Goal: Information Seeking & Learning: Learn about a topic

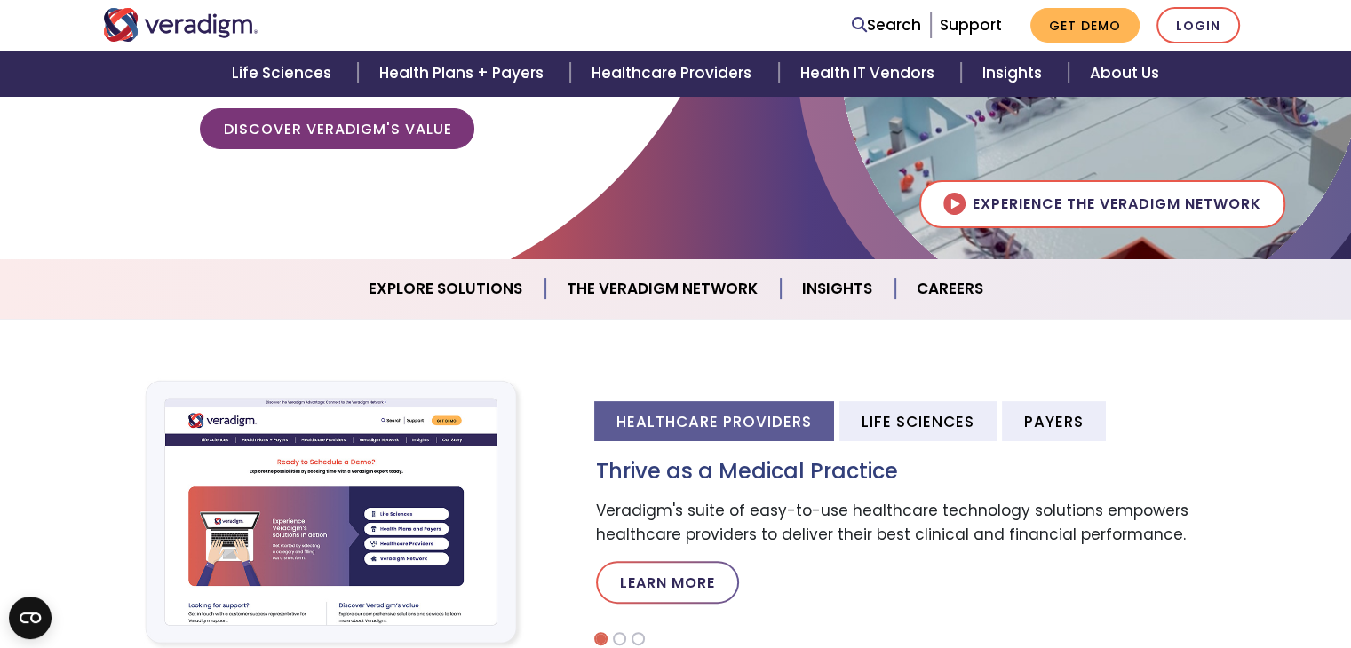
scroll to position [444, 0]
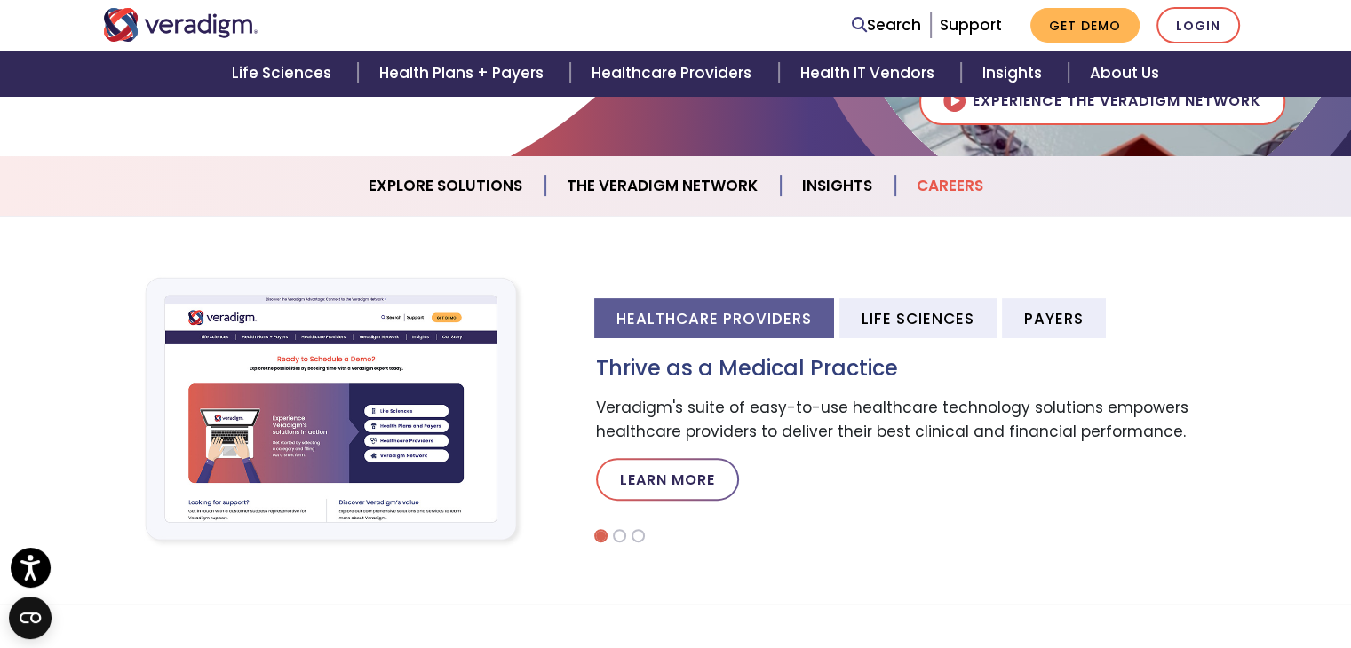
click at [931, 181] on link "Careers" at bounding box center [949, 185] width 109 height 45
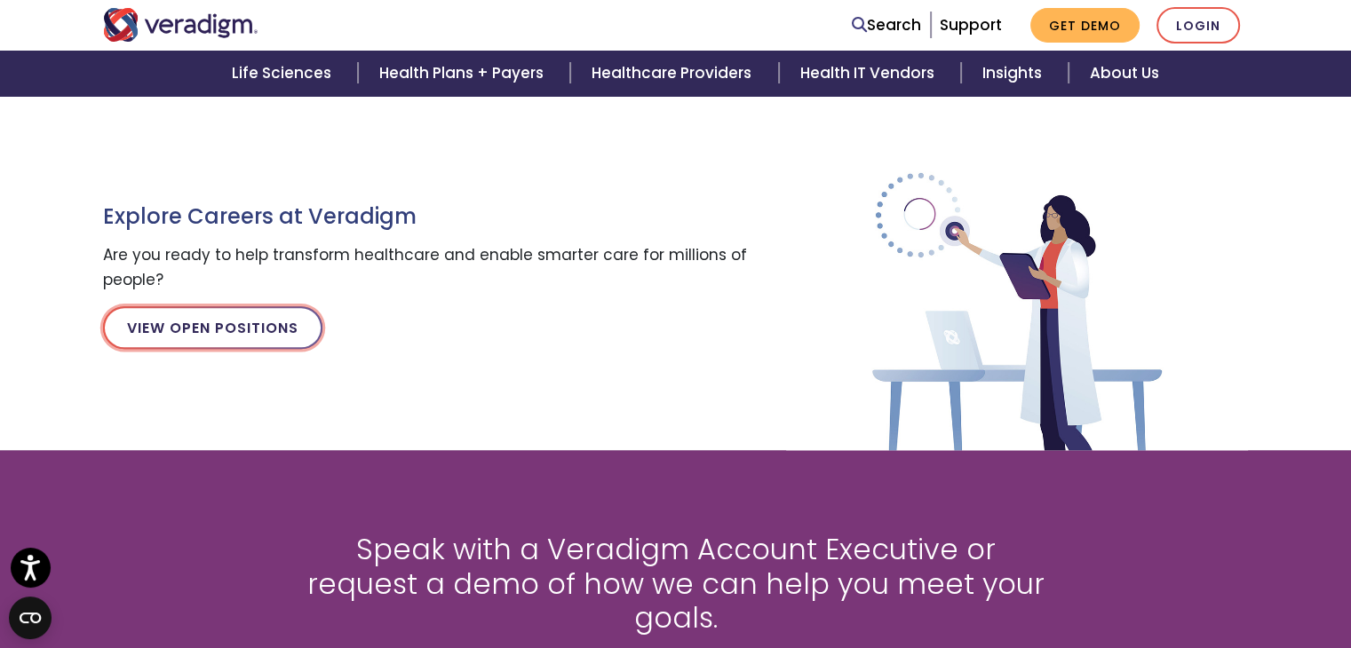
click at [194, 338] on link "View Open Positions" at bounding box center [212, 327] width 219 height 43
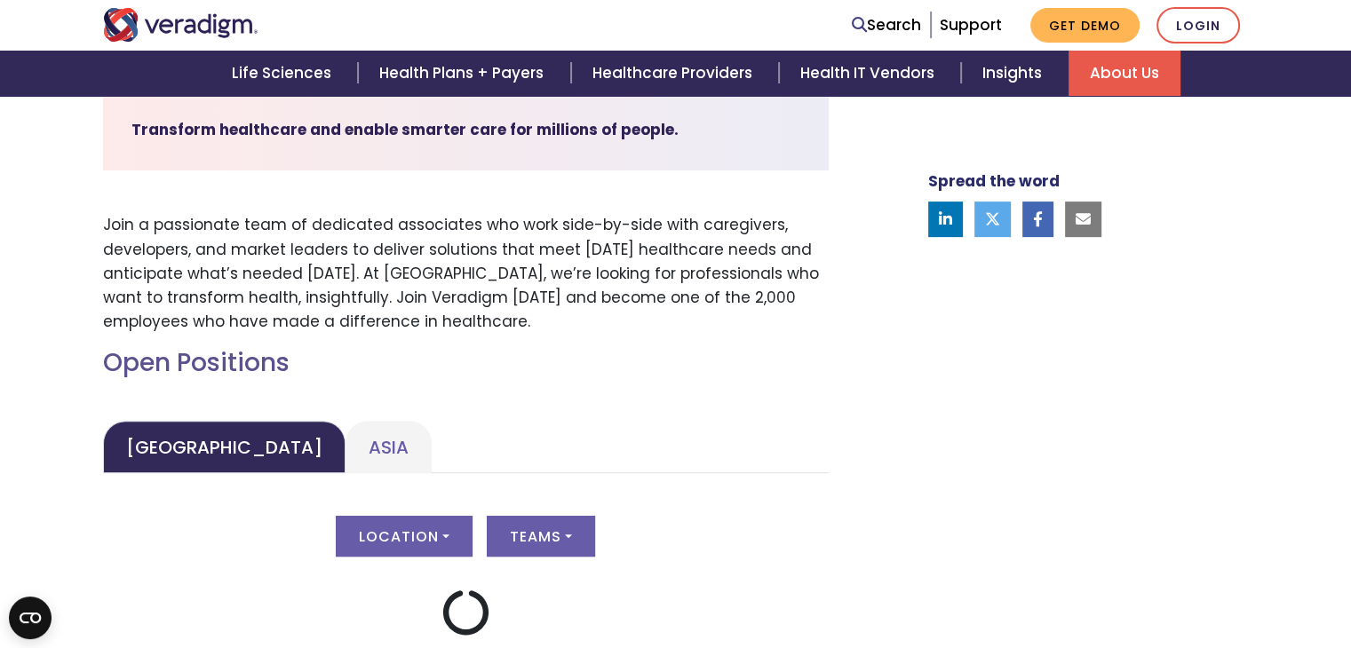
scroll to position [622, 0]
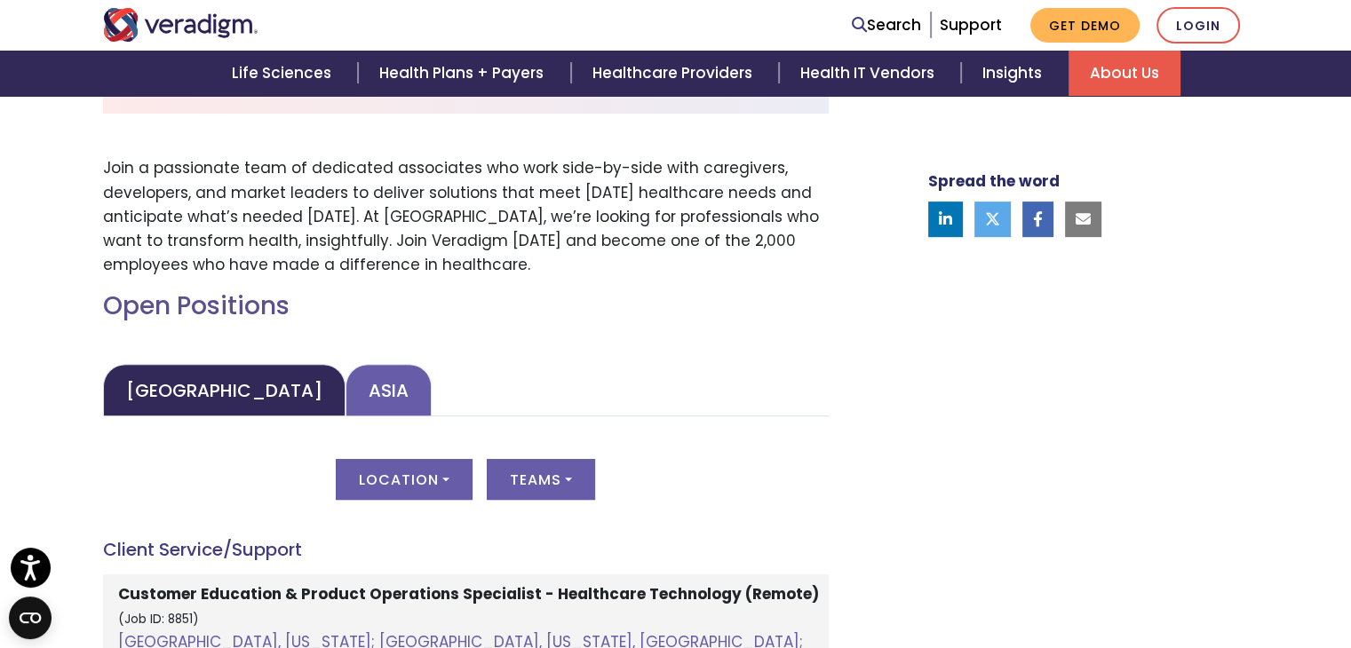
click at [346, 410] on link "Asia" at bounding box center [389, 390] width 86 height 52
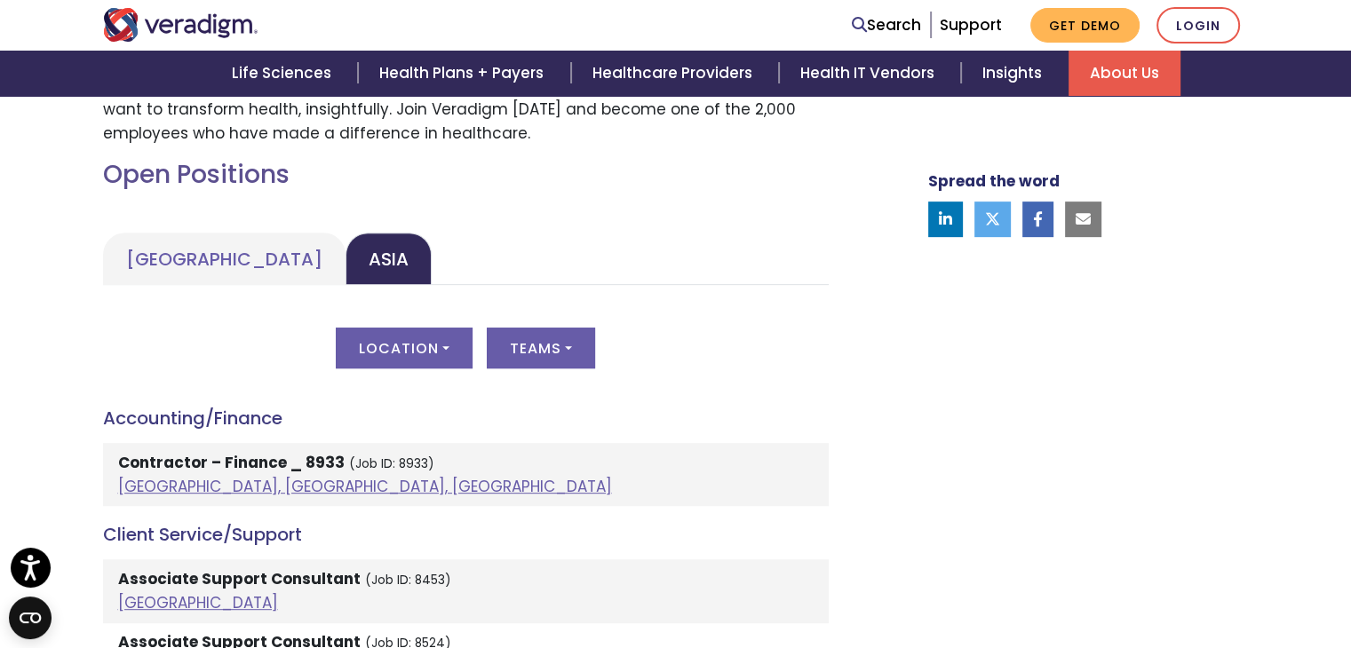
scroll to position [888, 0]
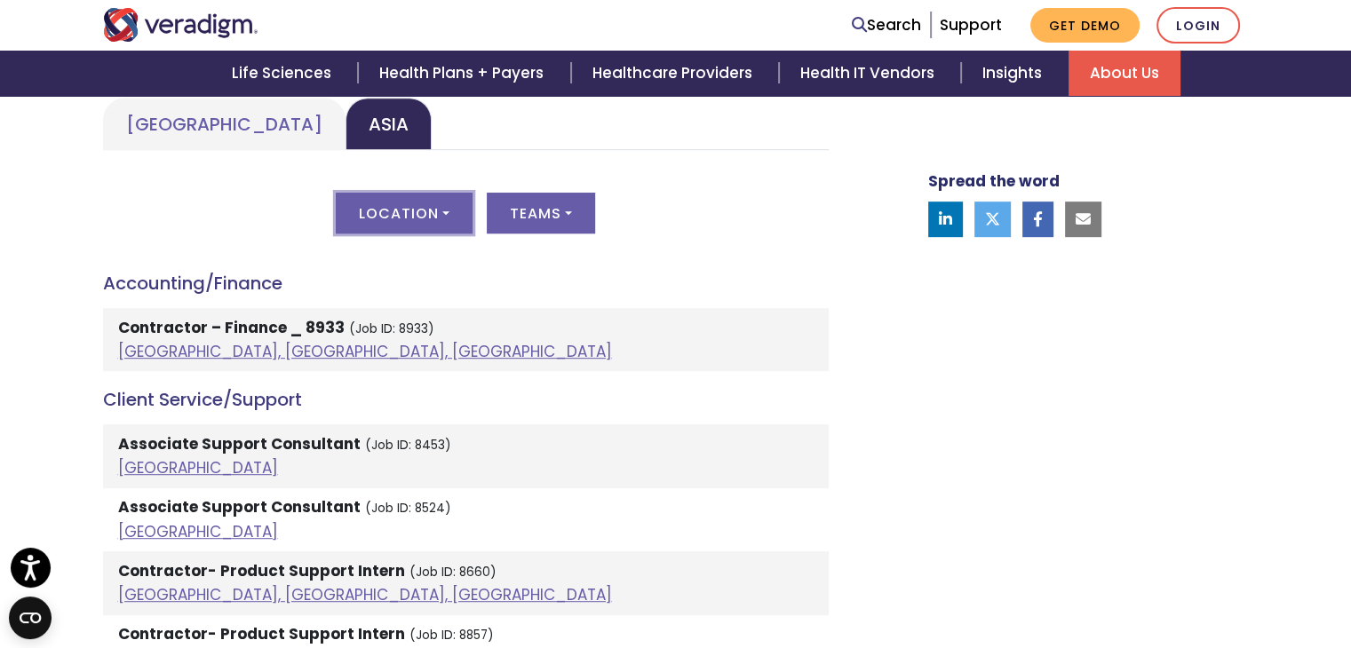
click at [446, 214] on button "Location" at bounding box center [404, 213] width 137 height 41
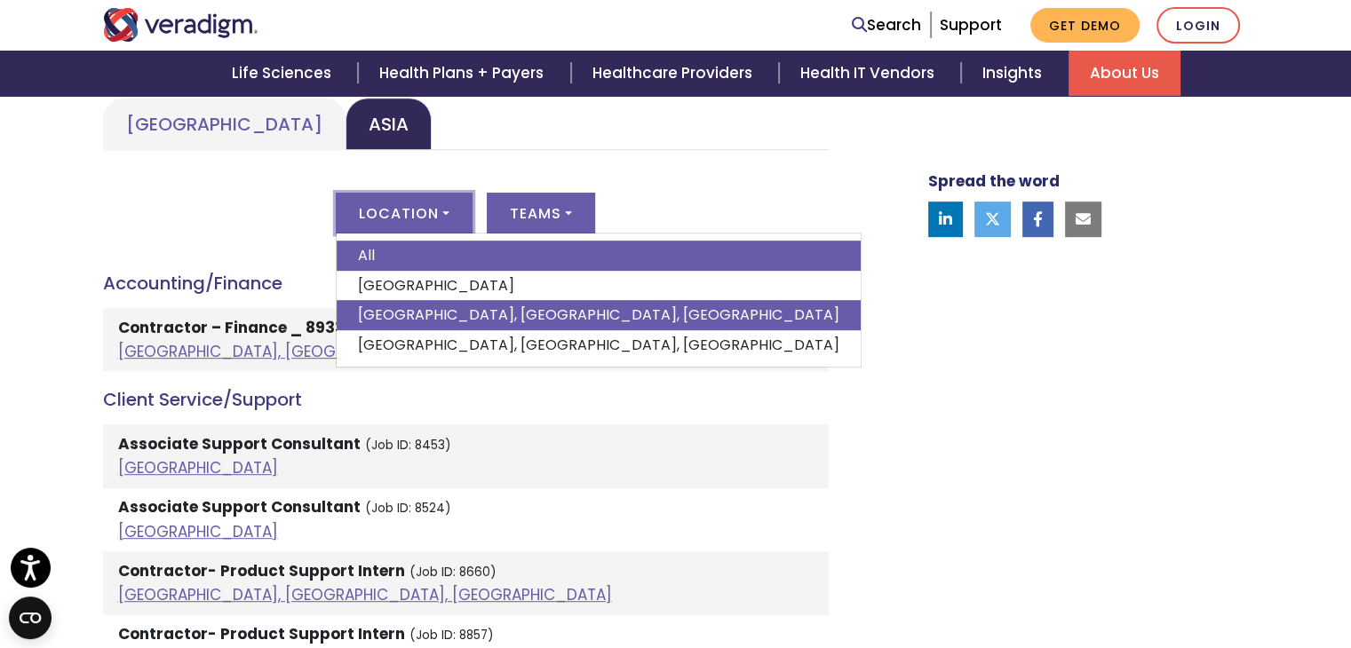
click at [397, 314] on link "Pune, Maharashtra, India" at bounding box center [599, 315] width 524 height 30
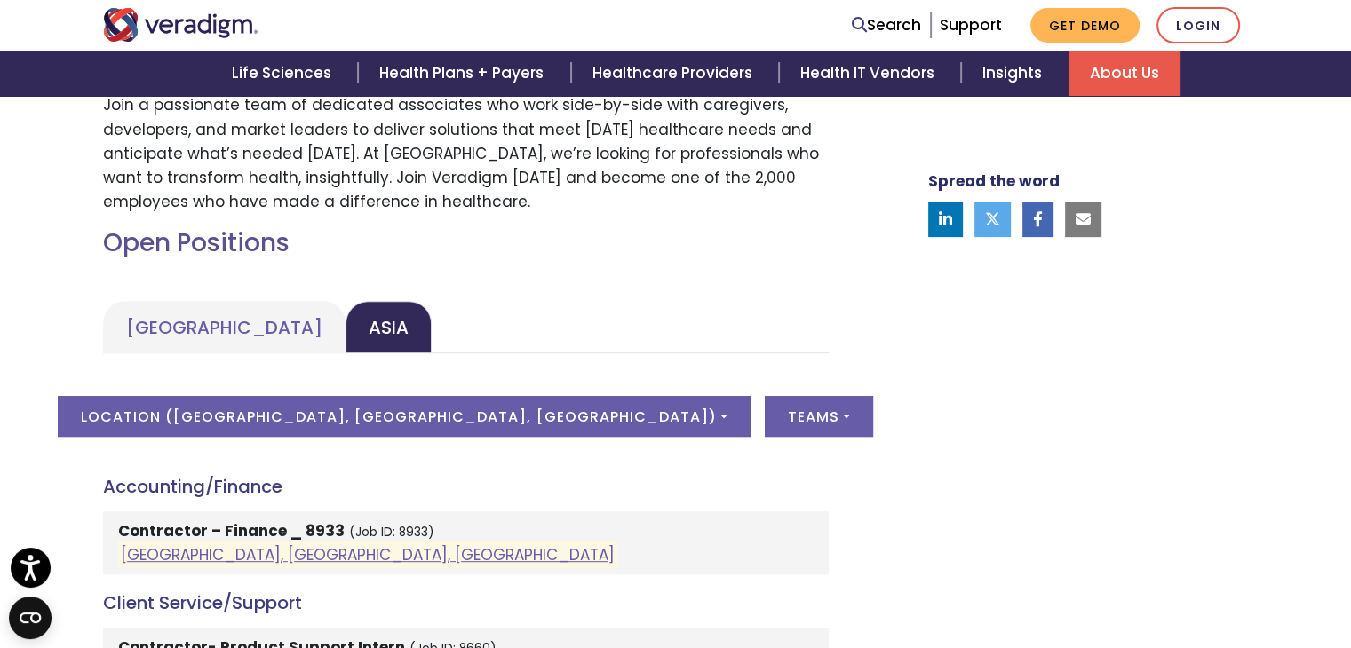
scroll to position [711, 0]
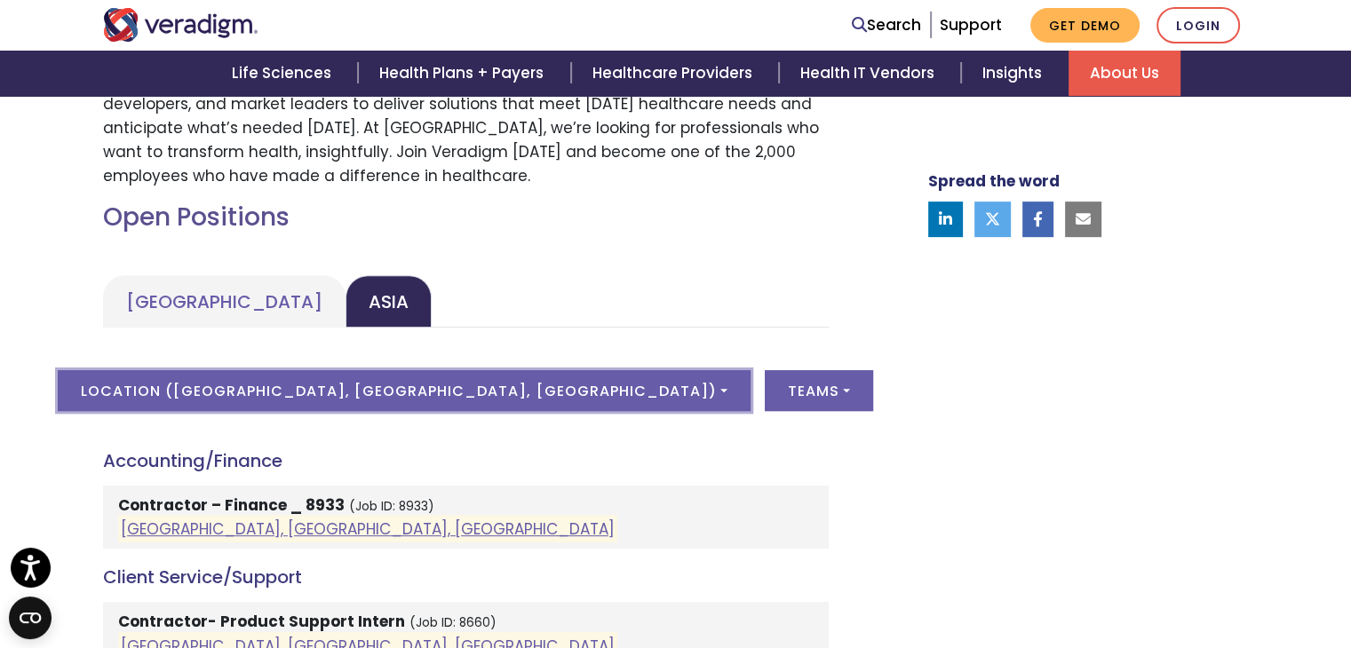
click at [553, 394] on button "Location ( Pune, Maharashtra, India )" at bounding box center [404, 390] width 692 height 41
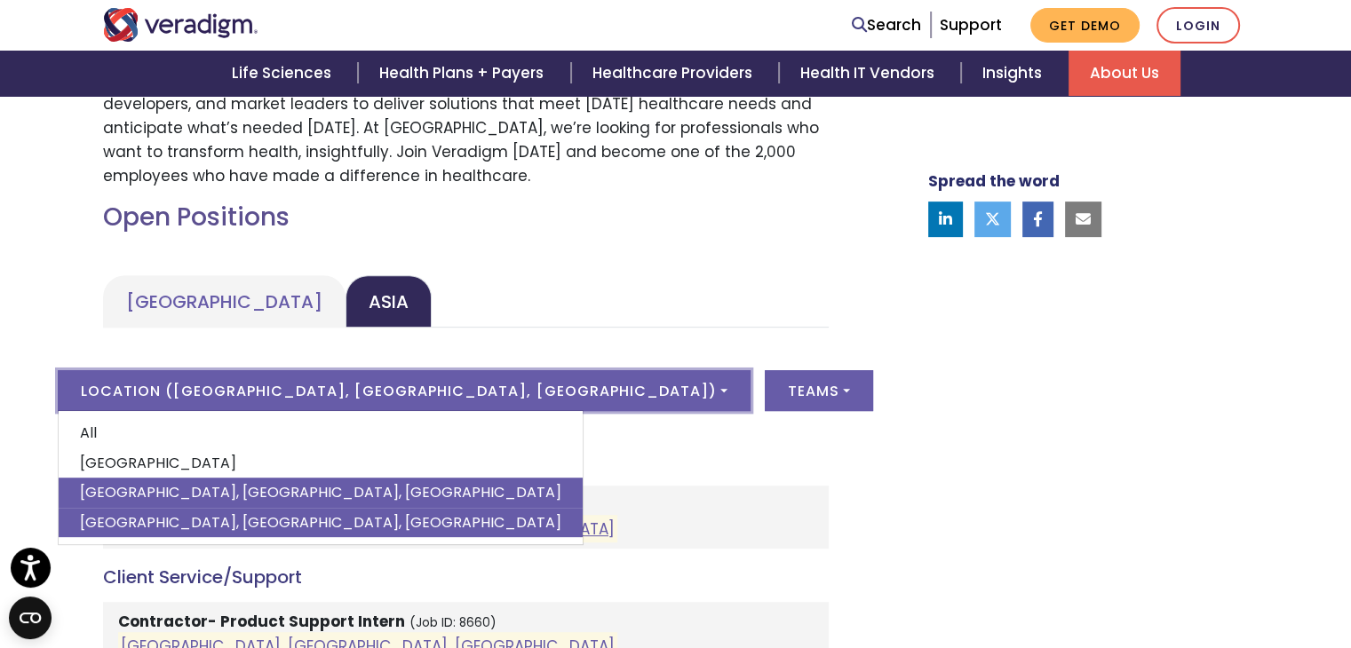
click at [296, 519] on link "Vadodara, Gujarat, India" at bounding box center [321, 523] width 524 height 30
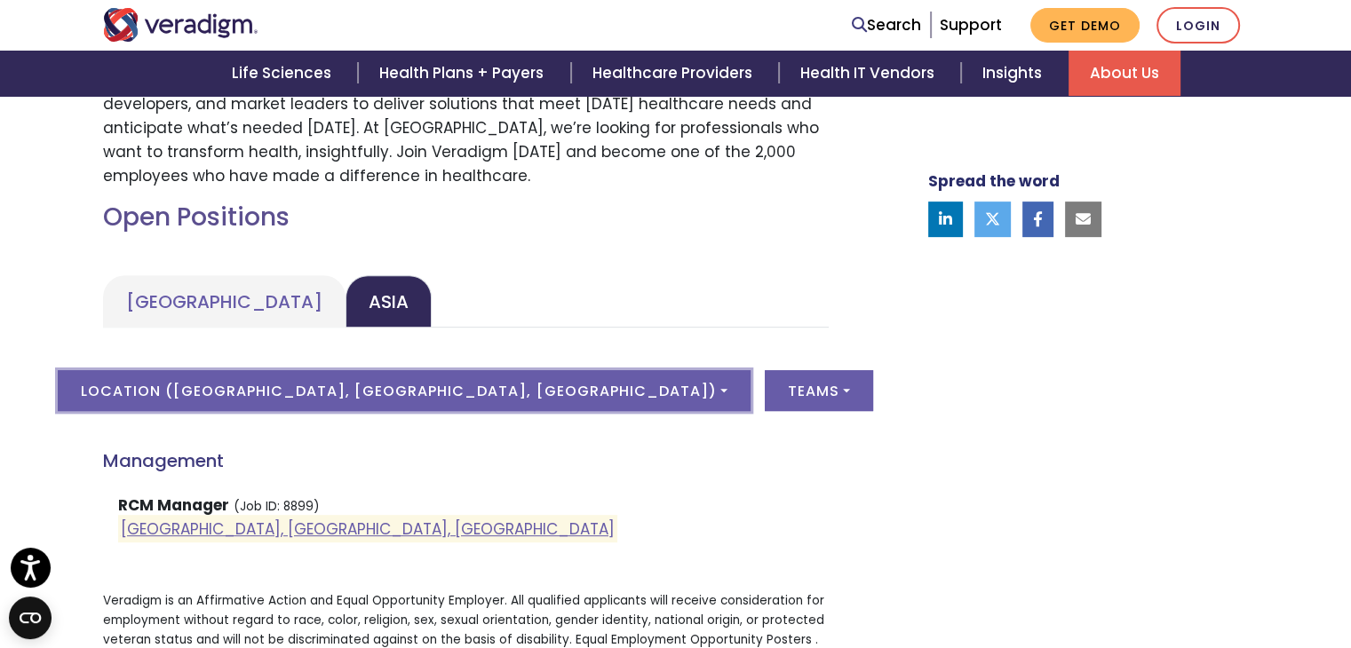
click at [565, 395] on button "Location ( Vadodara, Gujarat, India )" at bounding box center [404, 390] width 692 height 41
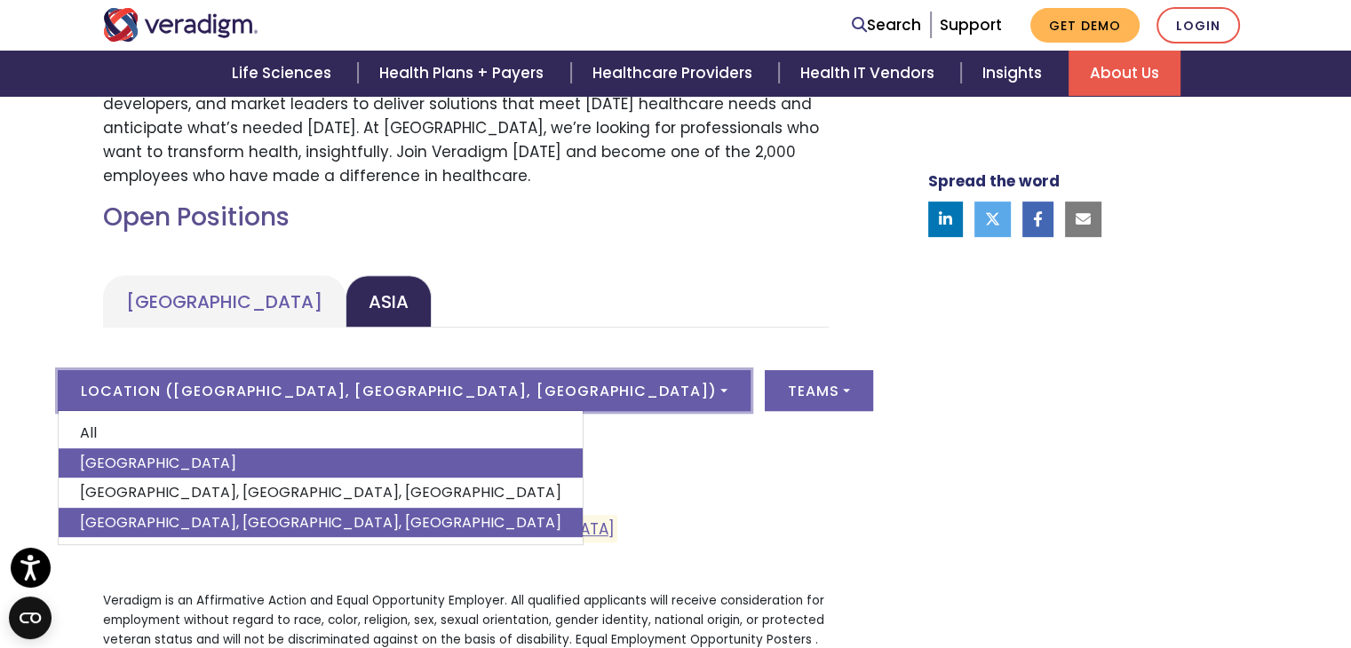
click at [270, 458] on link "India" at bounding box center [321, 464] width 524 height 30
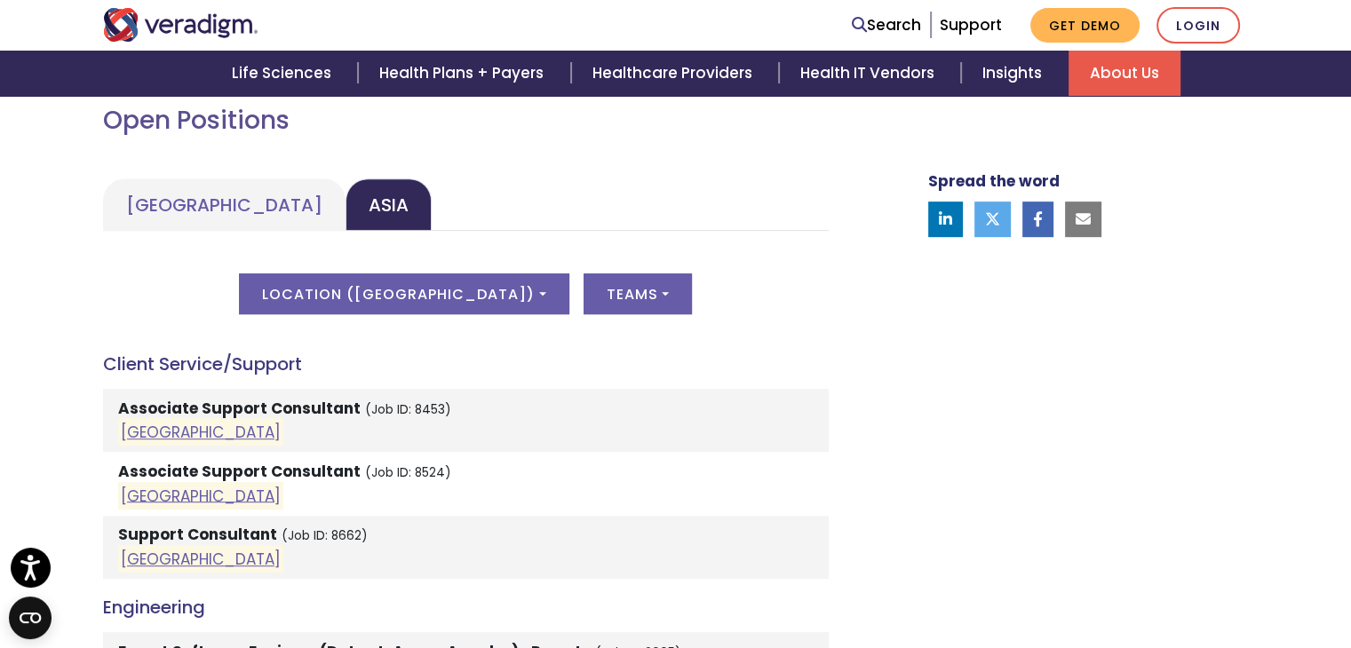
scroll to position [622, 0]
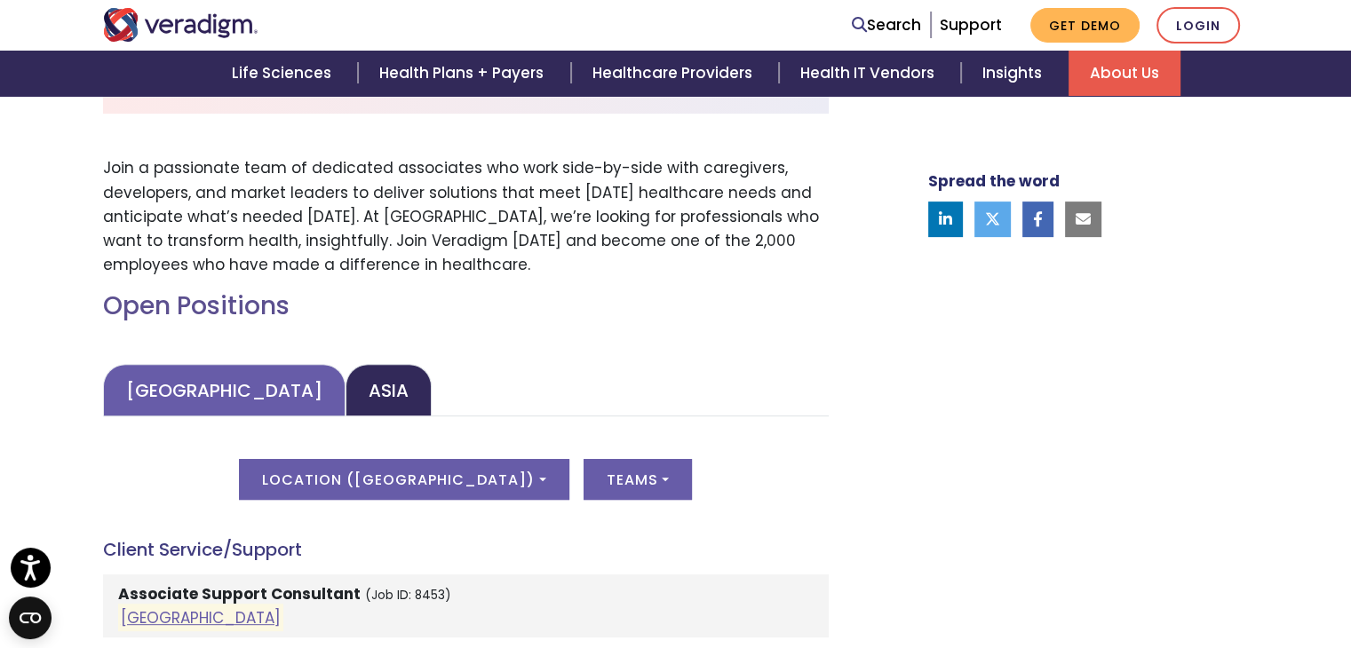
click at [178, 393] on link "United States" at bounding box center [224, 390] width 243 height 52
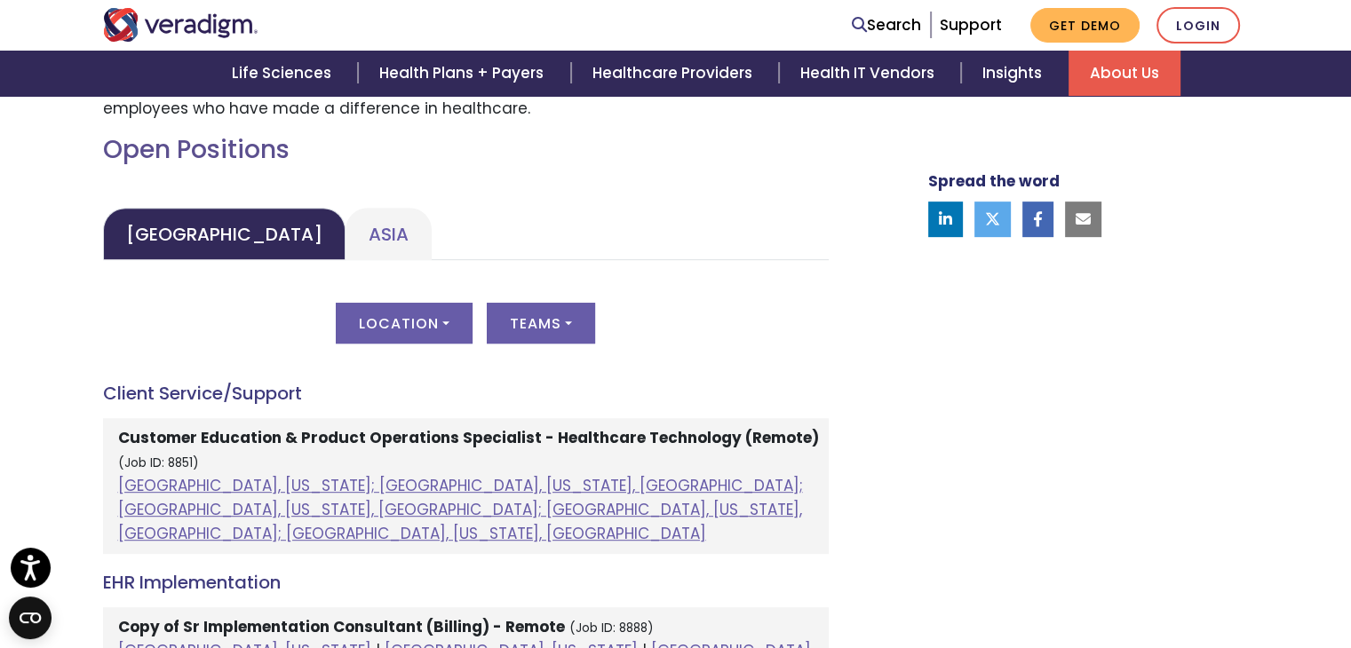
scroll to position [799, 0]
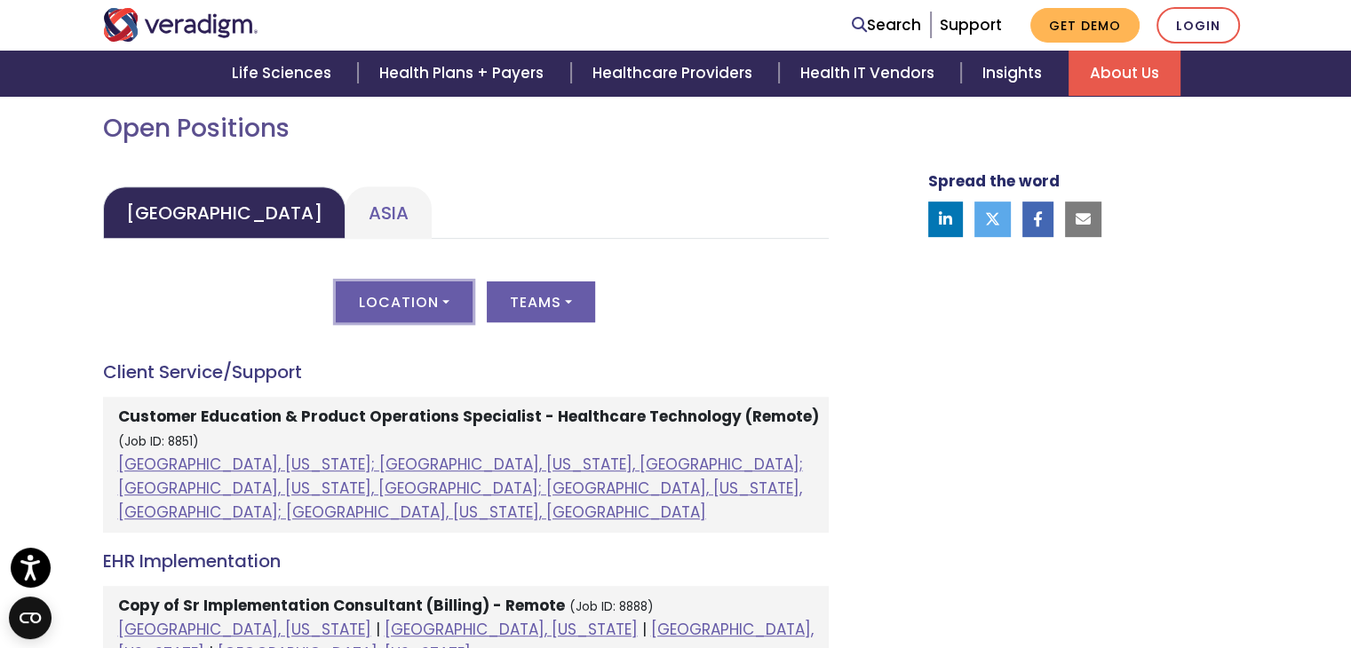
click at [430, 310] on button "Location" at bounding box center [404, 302] width 137 height 41
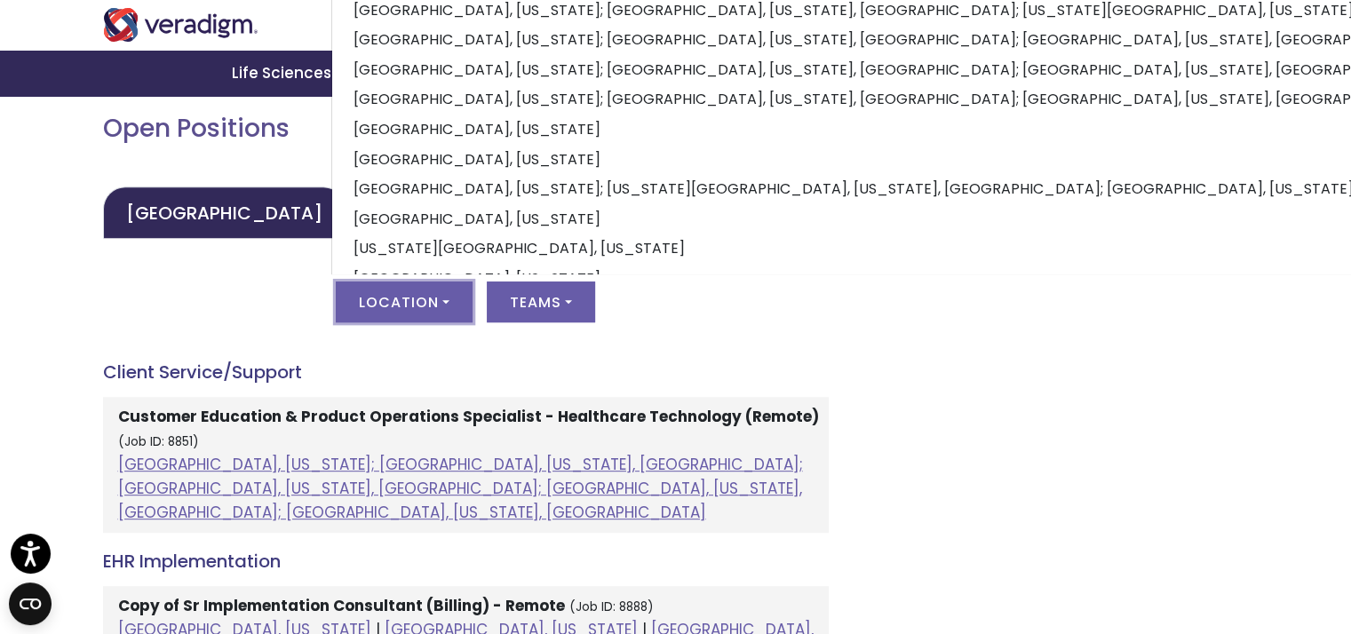
click at [643, 375] on h4 "Client Service/Support" at bounding box center [466, 372] width 726 height 21
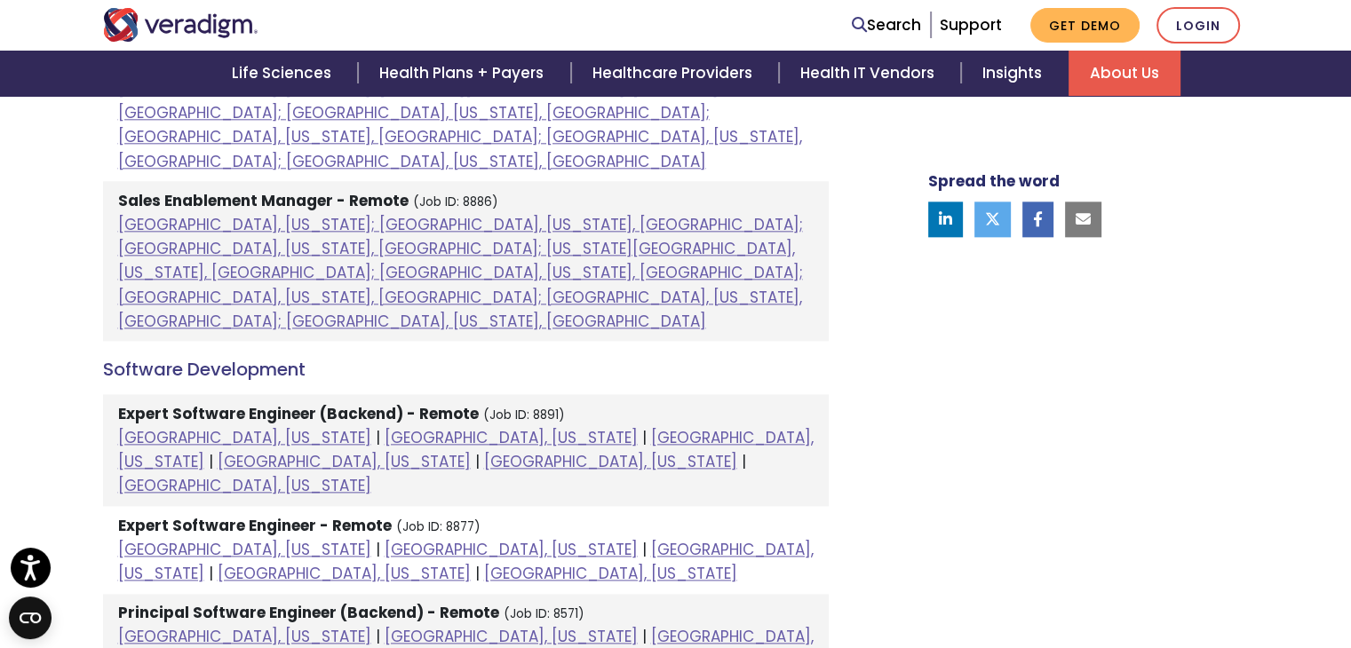
scroll to position [2076, 0]
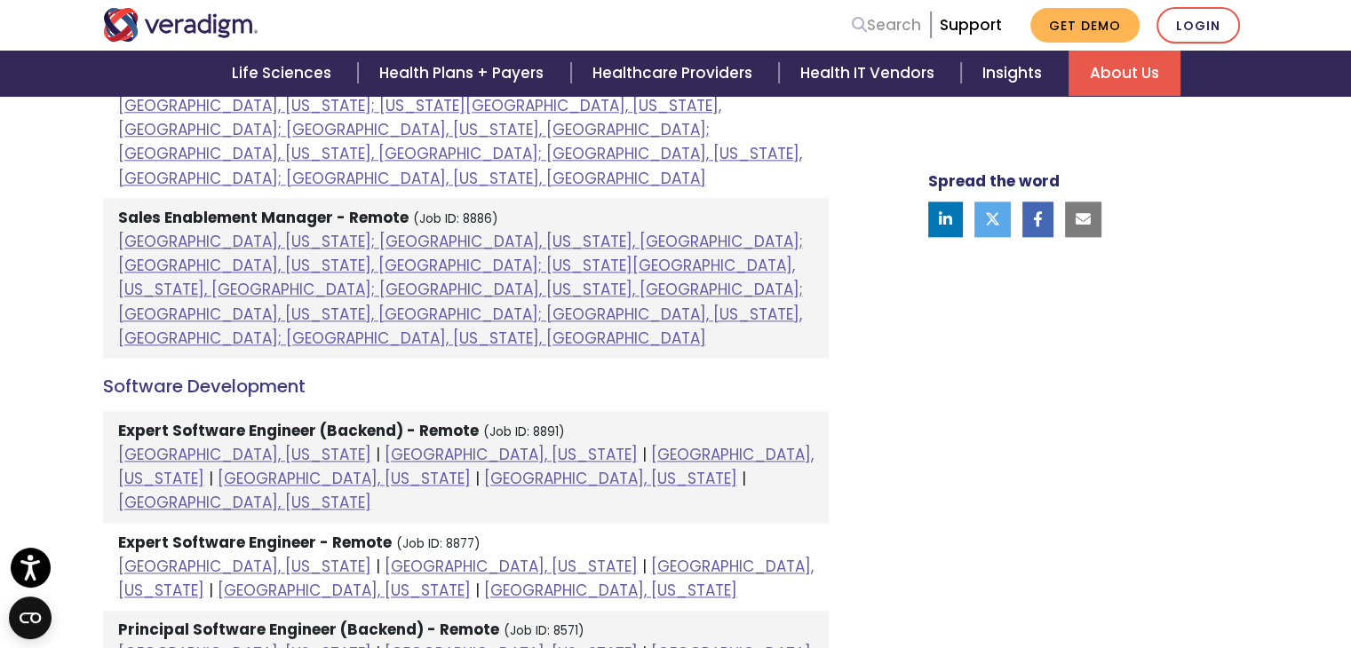
click at [863, 22] on icon at bounding box center [859, 24] width 15 height 15
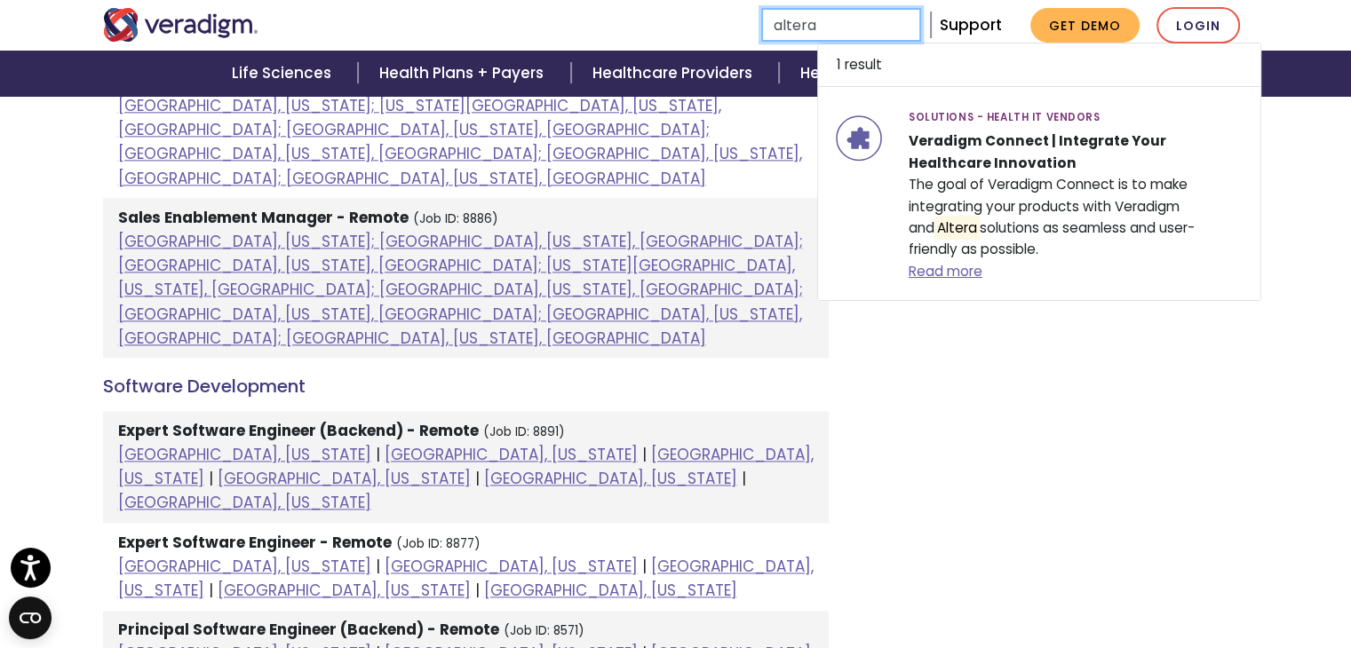
type input "altera"
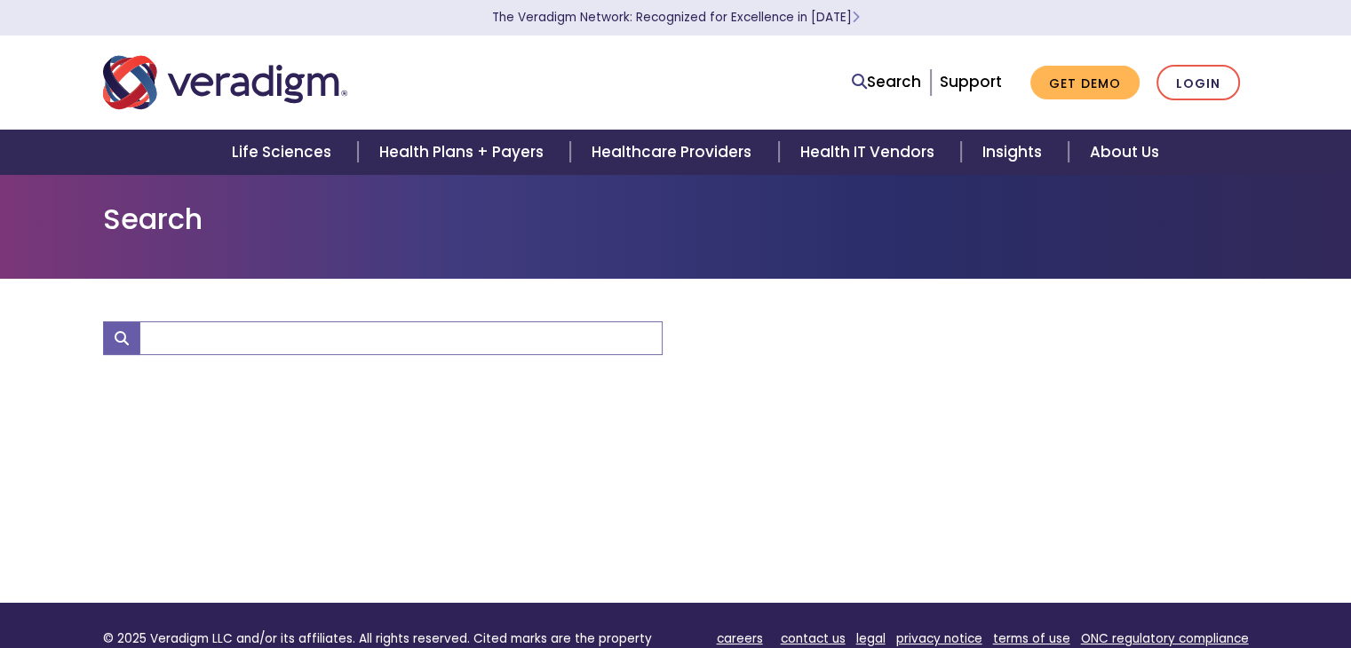
type input "altera"
